Goal: Ask a question

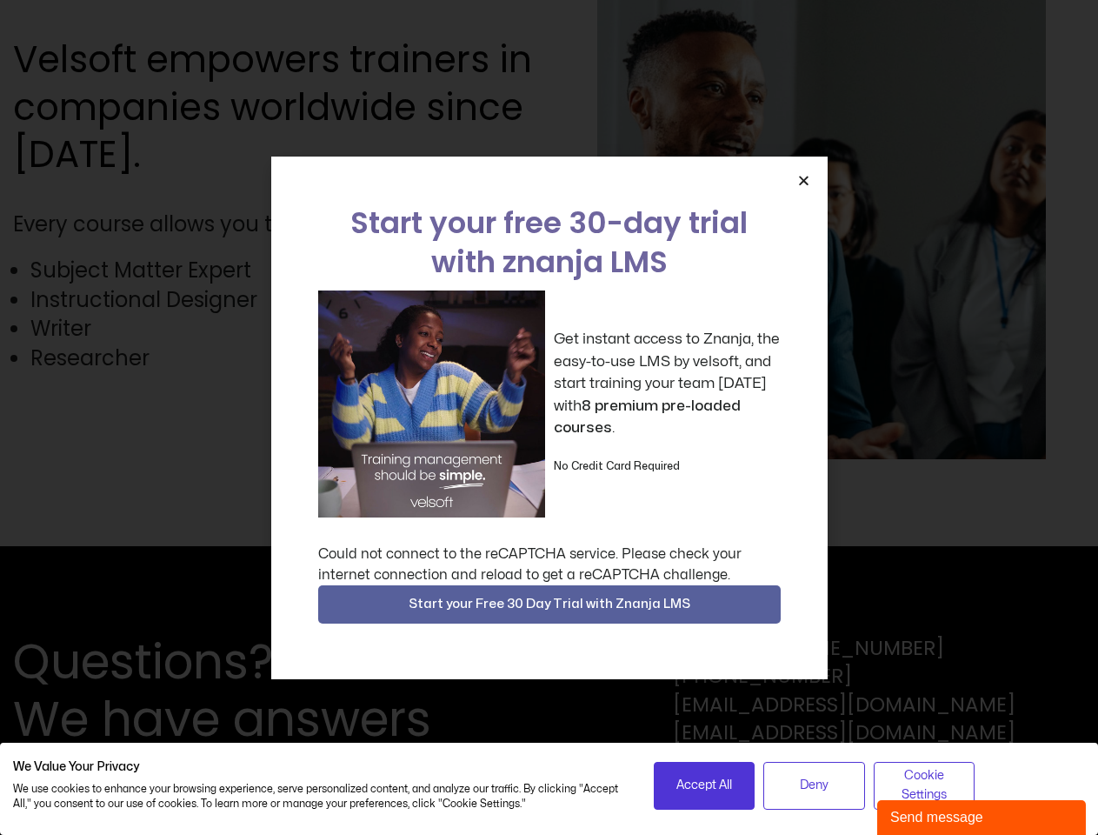
click at [549, 417] on div "Get instant access to Znanja, the easy-to-use LMS by velsoft, and start trainin…" at bounding box center [549, 403] width 463 height 227
click at [803, 180] on icon "Close" at bounding box center [803, 180] width 13 height 13
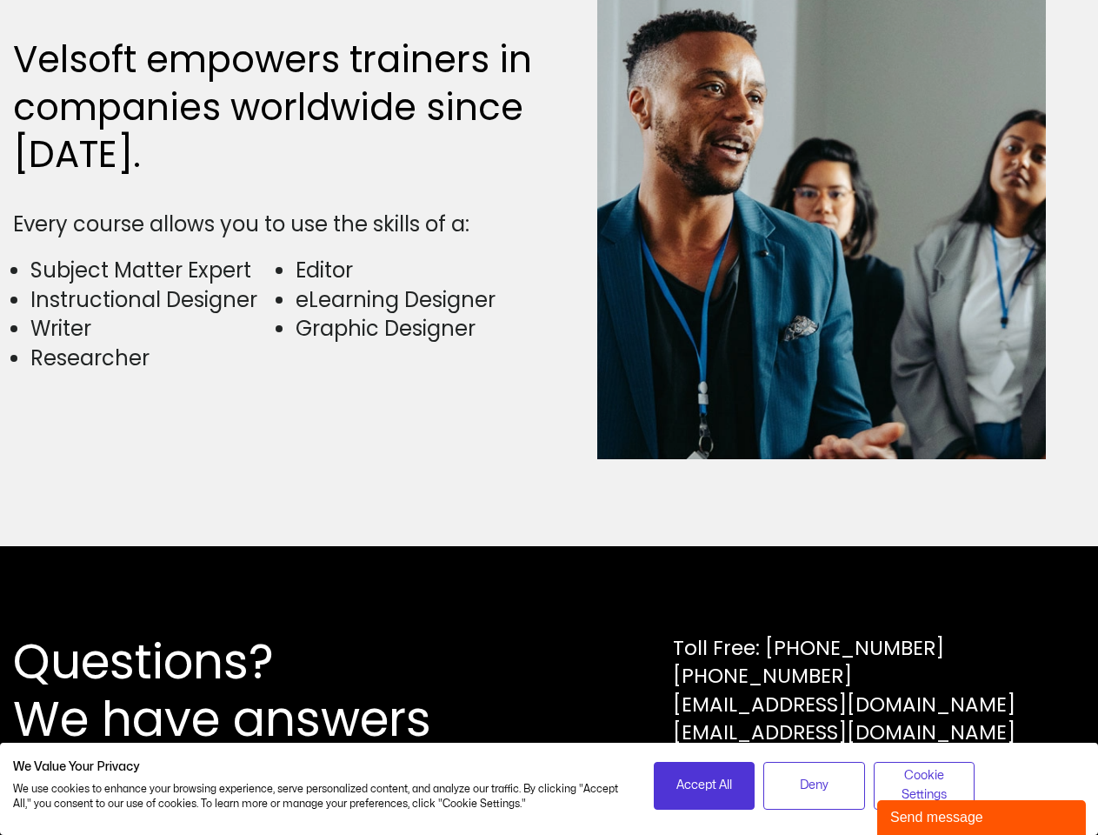
click at [549, 604] on div "Questions? We have answers Toll Free: [PHONE_NUMBER] [PHONE_NUMBER] [EMAIL_ADDR…" at bounding box center [549, 690] width 1098 height 289
click at [704, 785] on span "Accept All" at bounding box center [704, 785] width 56 height 19
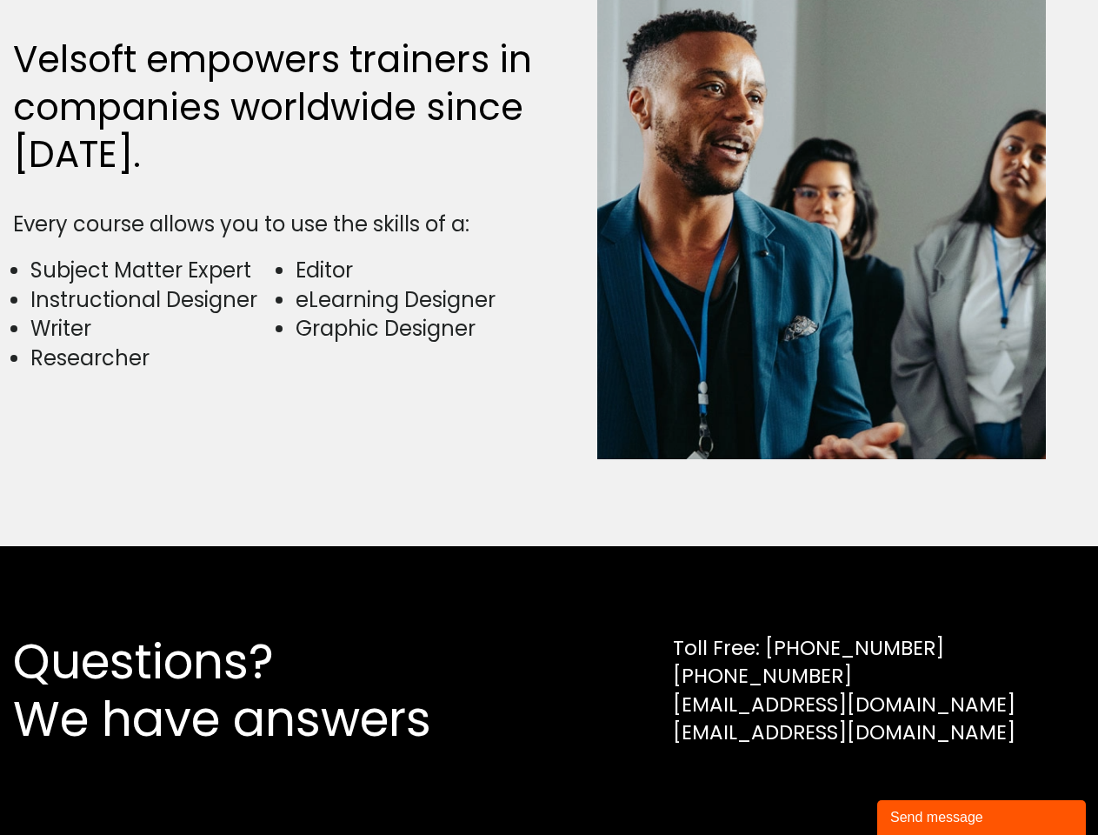
click at [814, 785] on div "Questions? We have answers Toll Free: [PHONE_NUMBER] [PHONE_NUMBER] [EMAIL_ADDR…" at bounding box center [549, 690] width 1098 height 289
click at [924, 785] on div "Questions? We have answers Toll Free: [PHONE_NUMBER] [PHONE_NUMBER] [EMAIL_ADDR…" at bounding box center [549, 690] width 1098 height 289
click at [982, 817] on div "Send message" at bounding box center [981, 817] width 183 height 21
